Goal: Task Accomplishment & Management: Use online tool/utility

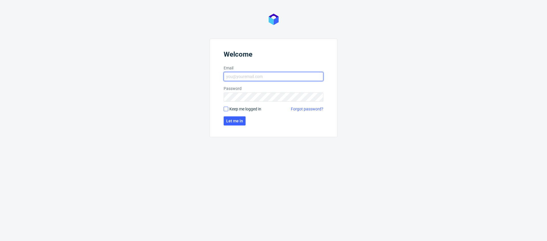
type input "mikolaj.olszanski@packhelp.com"
click at [224, 109] on input "Keep me logged in" at bounding box center [226, 109] width 5 height 5
checkbox input "true"
click at [234, 118] on button "Let me in" at bounding box center [235, 120] width 22 height 9
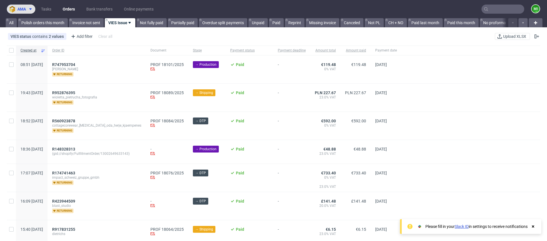
click at [30, 11] on icon at bounding box center [30, 9] width 5 height 5
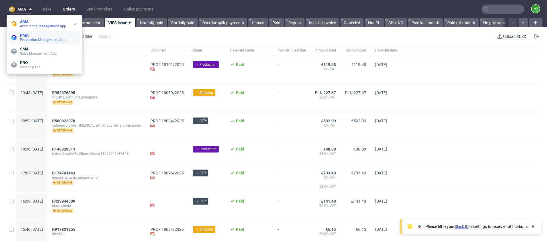
click at [42, 39] on span "Production Management App" at bounding box center [43, 40] width 46 height 4
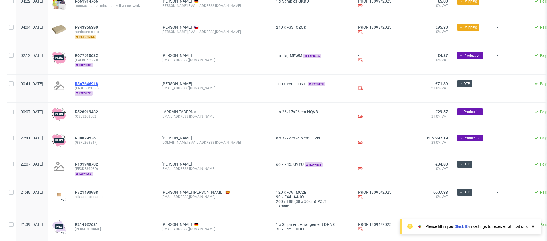
scroll to position [455, 0]
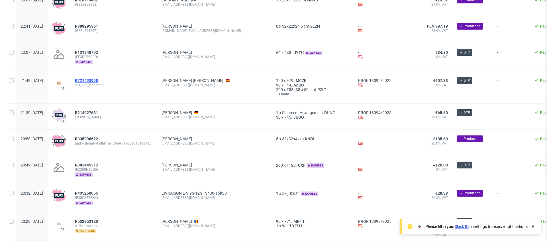
click at [98, 79] on span "R721493998" at bounding box center [86, 80] width 23 height 5
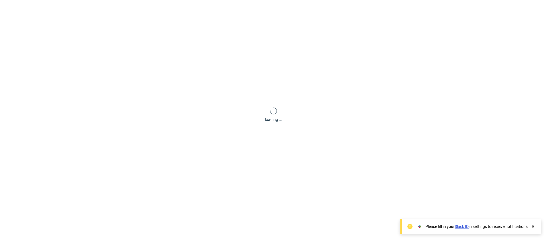
scroll to position [1, 0]
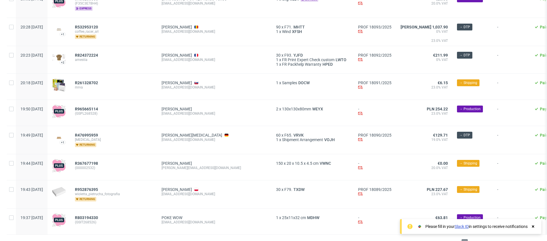
scroll to position [665, 0]
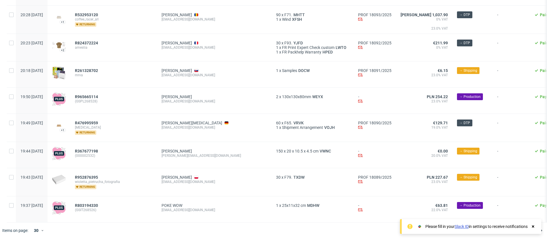
click at [532, 224] on icon at bounding box center [532, 226] width 5 height 5
click at [470, 230] on span "2" at bounding box center [473, 230] width 6 height 7
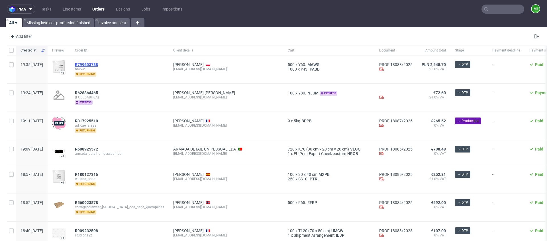
click at [98, 62] on span "R799603788" at bounding box center [86, 64] width 23 height 5
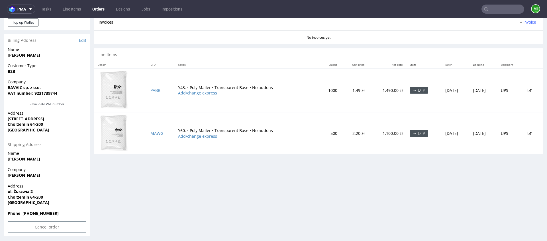
scroll to position [243, 0]
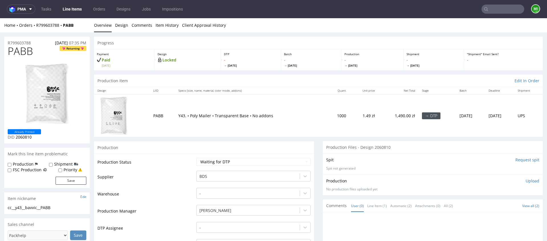
click at [517, 160] on input "Request spit" at bounding box center [527, 160] width 24 height 6
click at [519, 161] on input "Request spit" at bounding box center [527, 160] width 24 height 6
click at [401, 158] on div "Spit Spit requested" at bounding box center [432, 160] width 213 height 6
click at [516, 161] on input "Request spit" at bounding box center [527, 160] width 24 height 6
click at [527, 160] on input "Request spit" at bounding box center [527, 160] width 24 height 6
